Goal: Transaction & Acquisition: Book appointment/travel/reservation

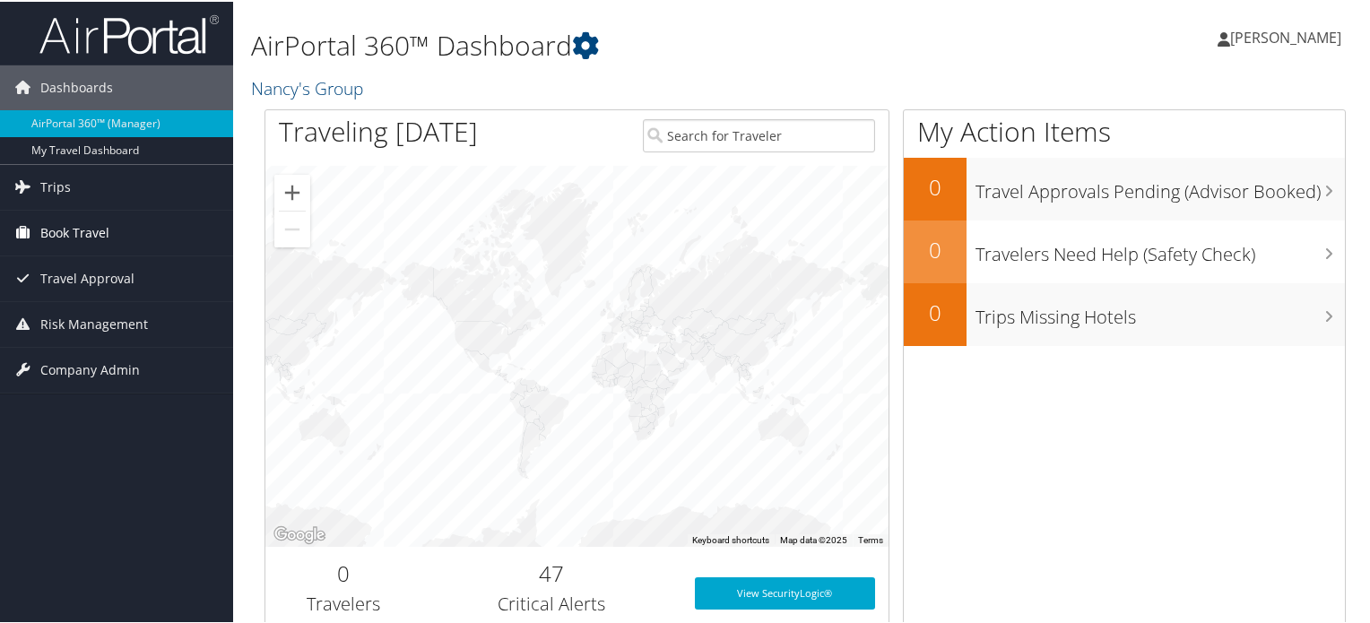
click at [72, 232] on span "Book Travel" at bounding box center [74, 231] width 69 height 45
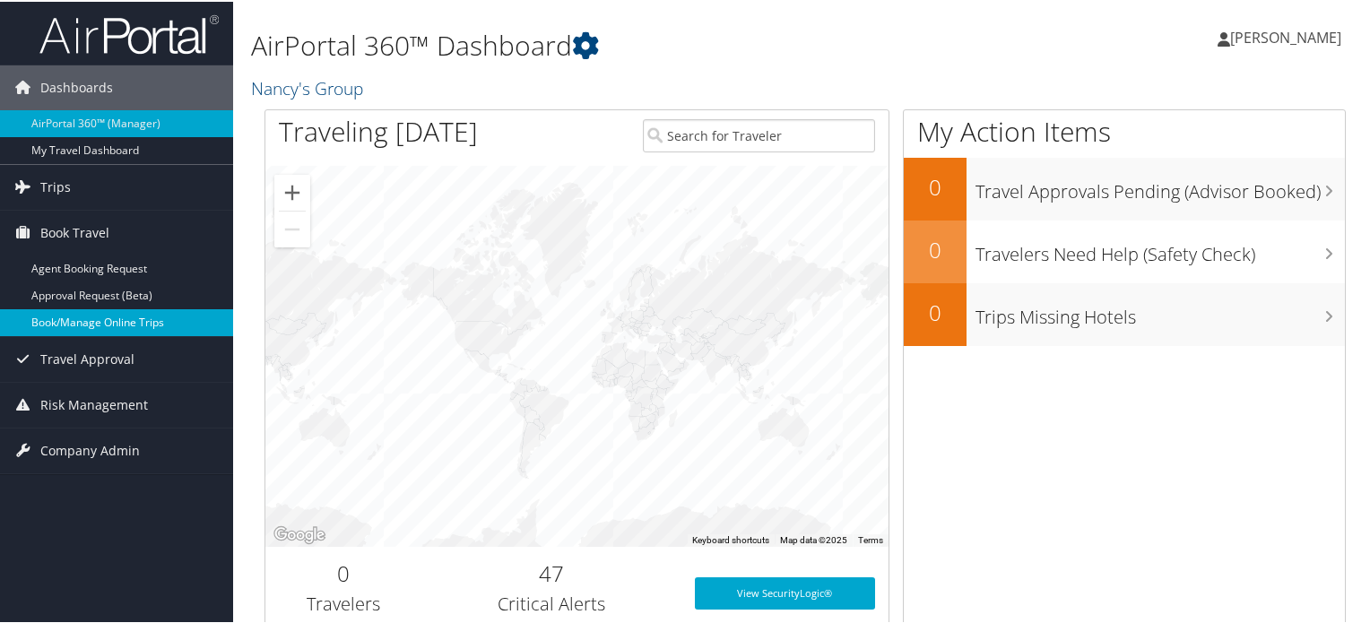
click at [125, 318] on link "Book/Manage Online Trips" at bounding box center [116, 321] width 233 height 27
click at [71, 319] on link "Book/Manage Online Trips" at bounding box center [116, 321] width 233 height 27
